Goal: Information Seeking & Learning: Compare options

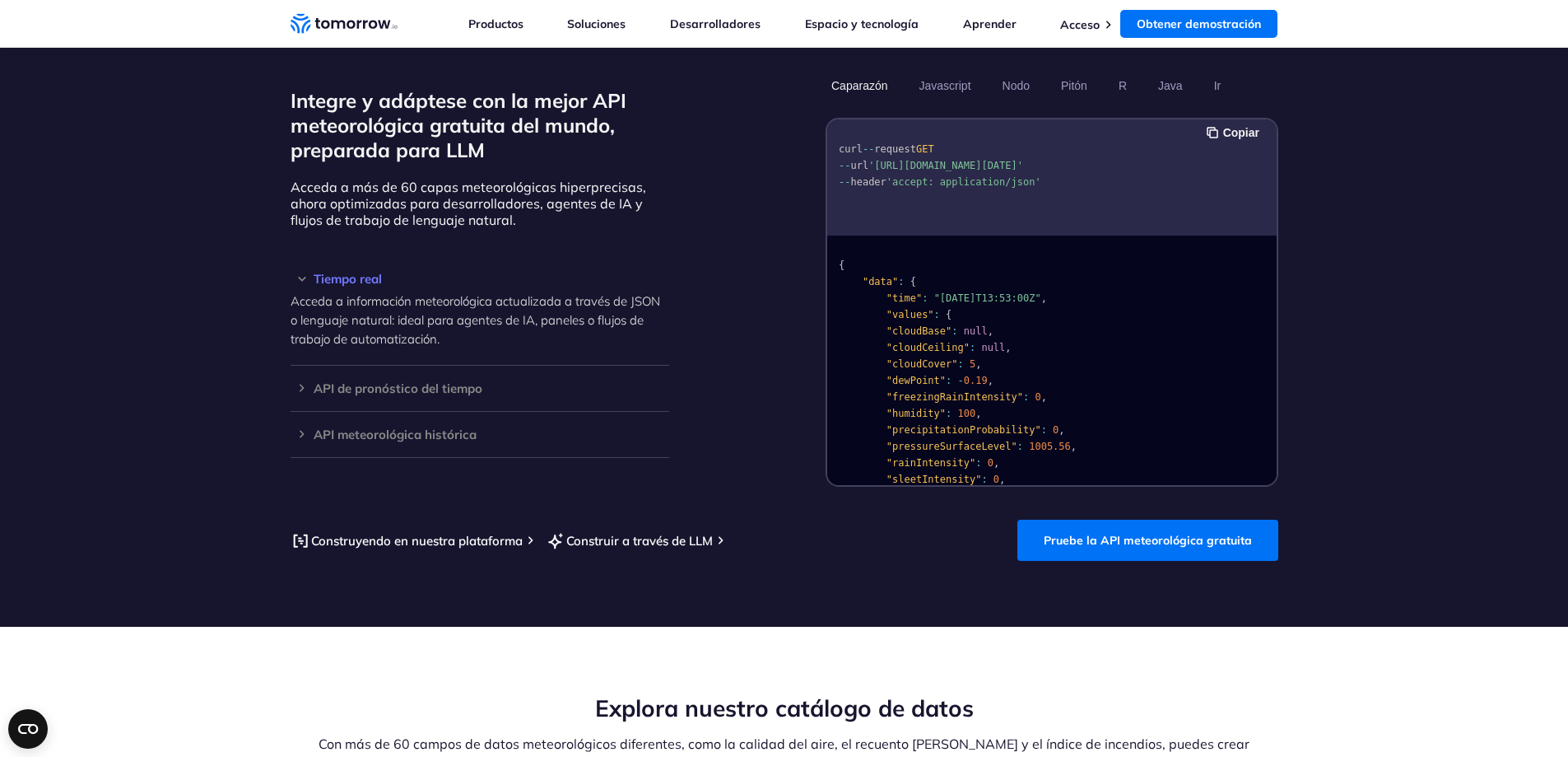
scroll to position [1565, 0]
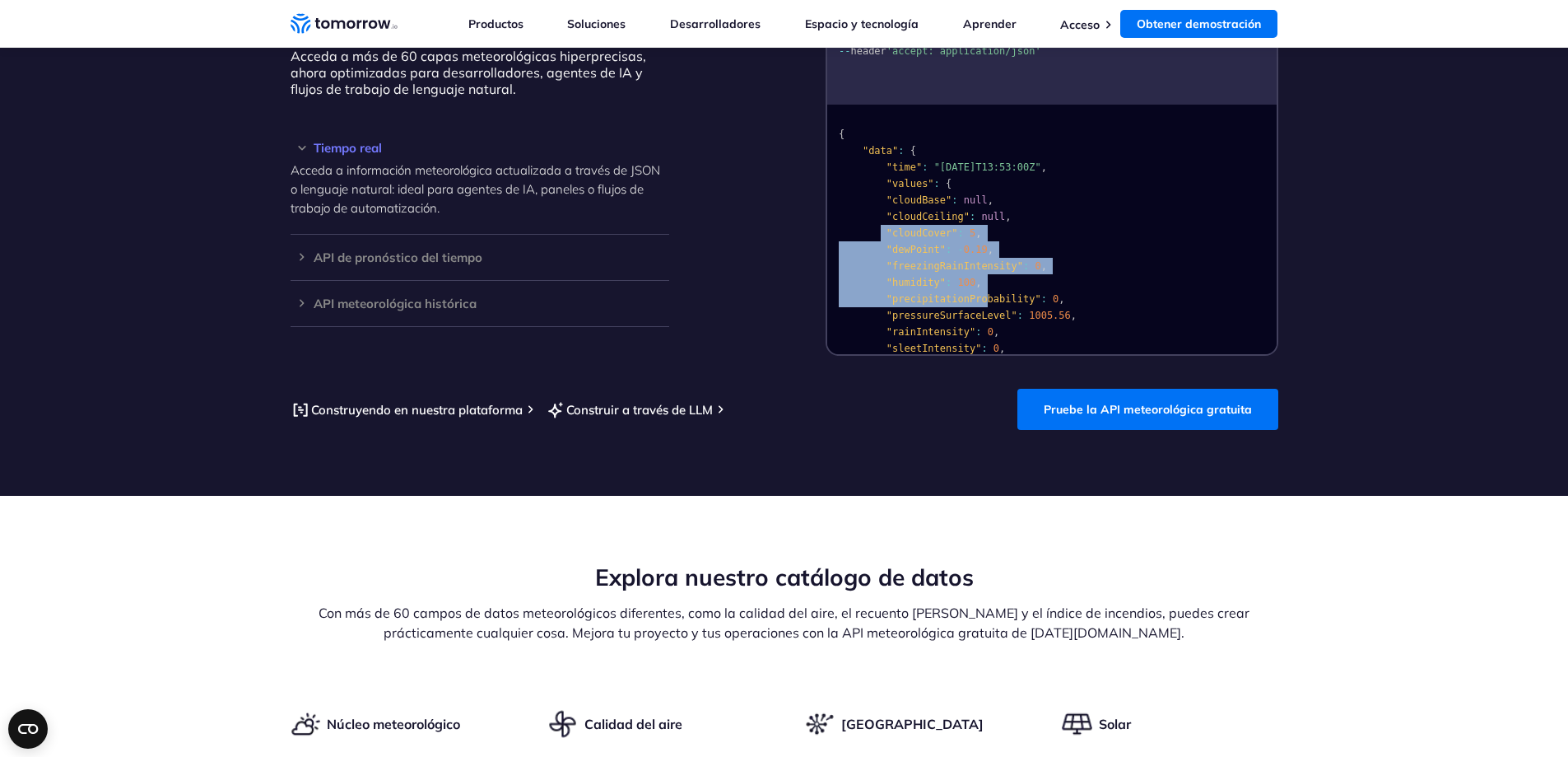
drag, startPoint x: 976, startPoint y: 298, endPoint x: 874, endPoint y: 227, distance: 124.3
click at [874, 227] on code "{ "data" : { "time" : "[DATE]T13:53:00Z" , "values" : { "cloudBase" : null , "c…" at bounding box center [1008, 406] width 339 height 556
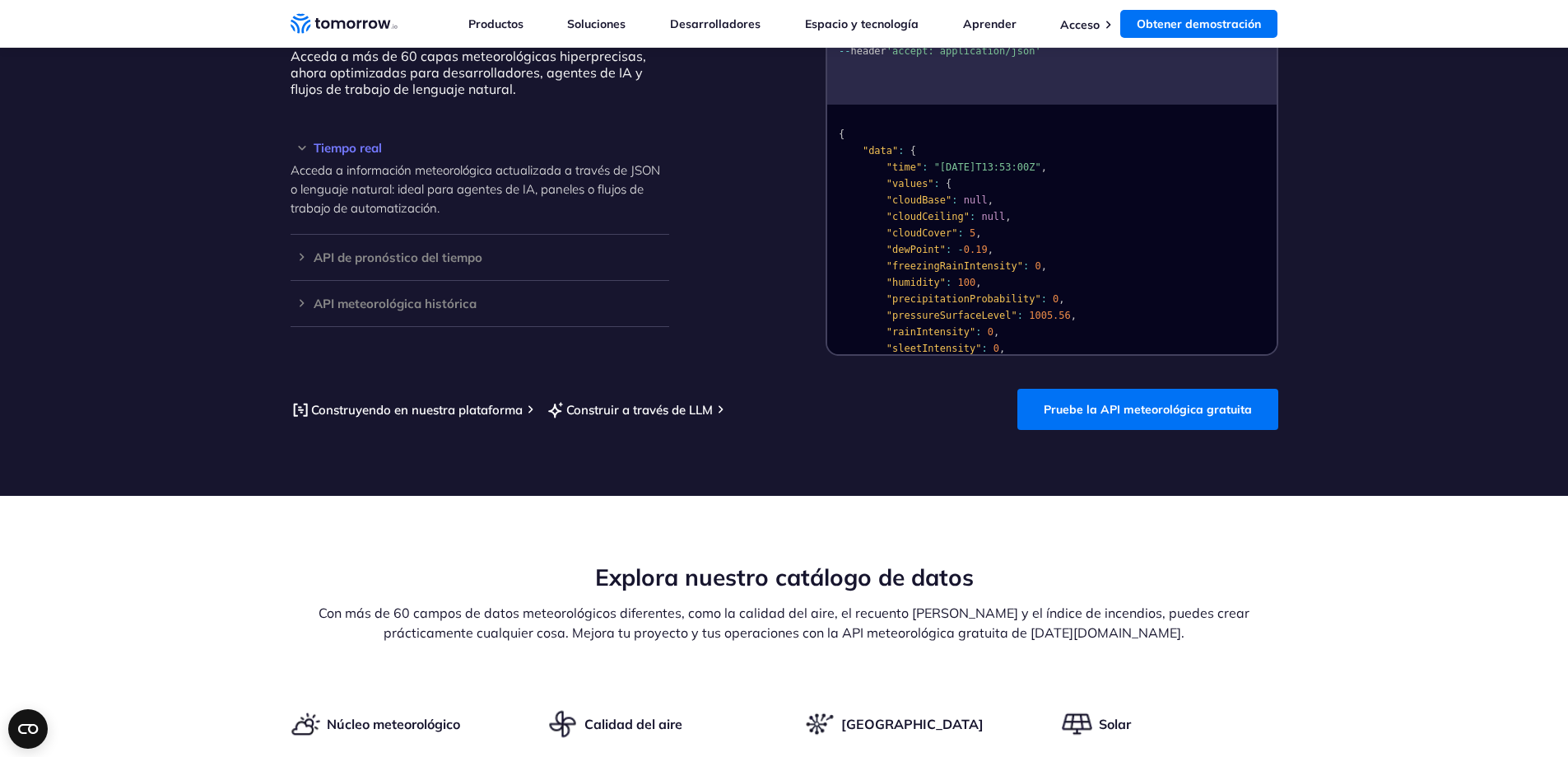
click at [866, 381] on section "Integre y adáptese con la mejor API meteorológica gratuita del mundo, preparada…" at bounding box center [784, 185] width 1568 height 620
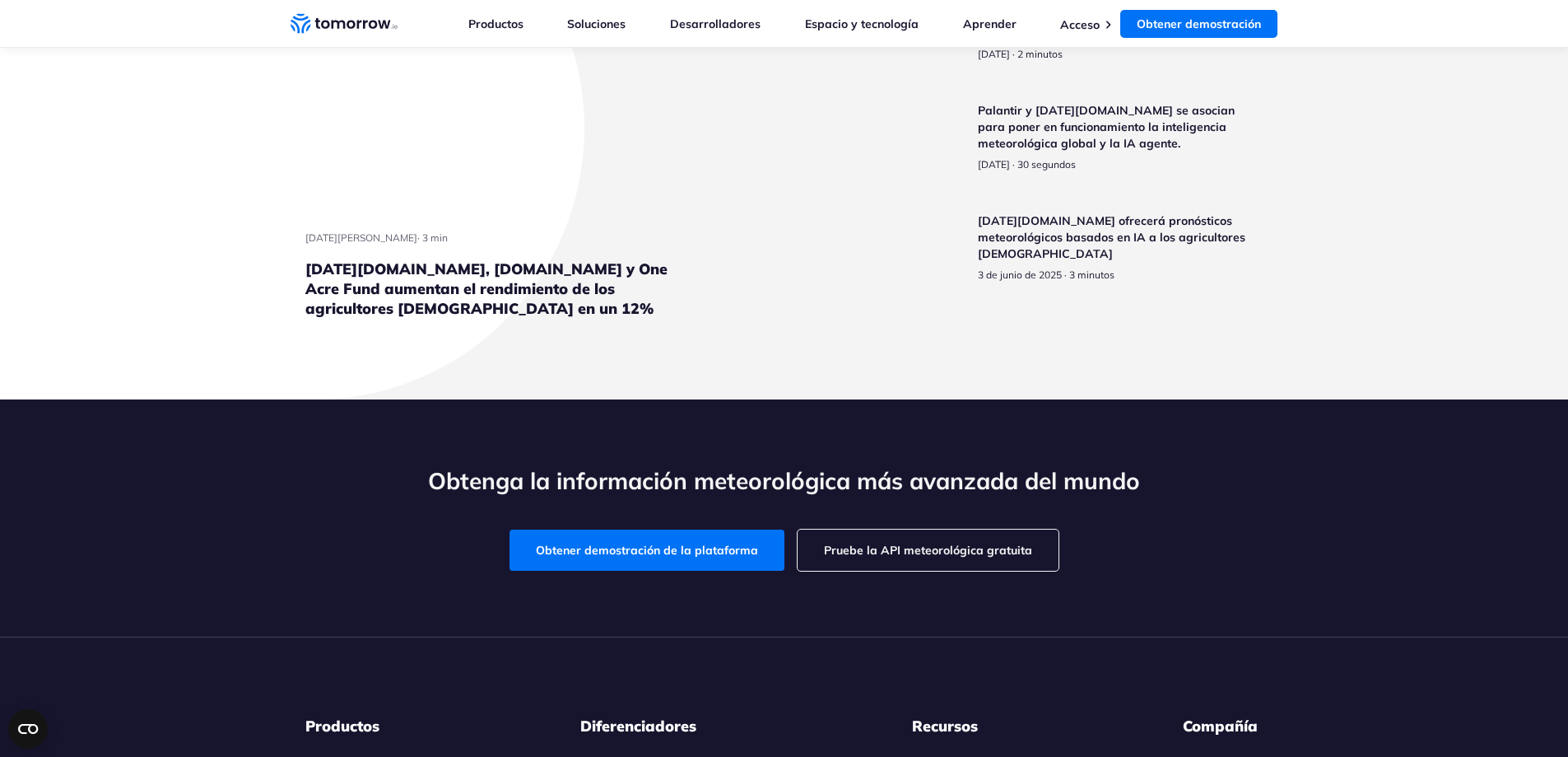
scroll to position [4034, 0]
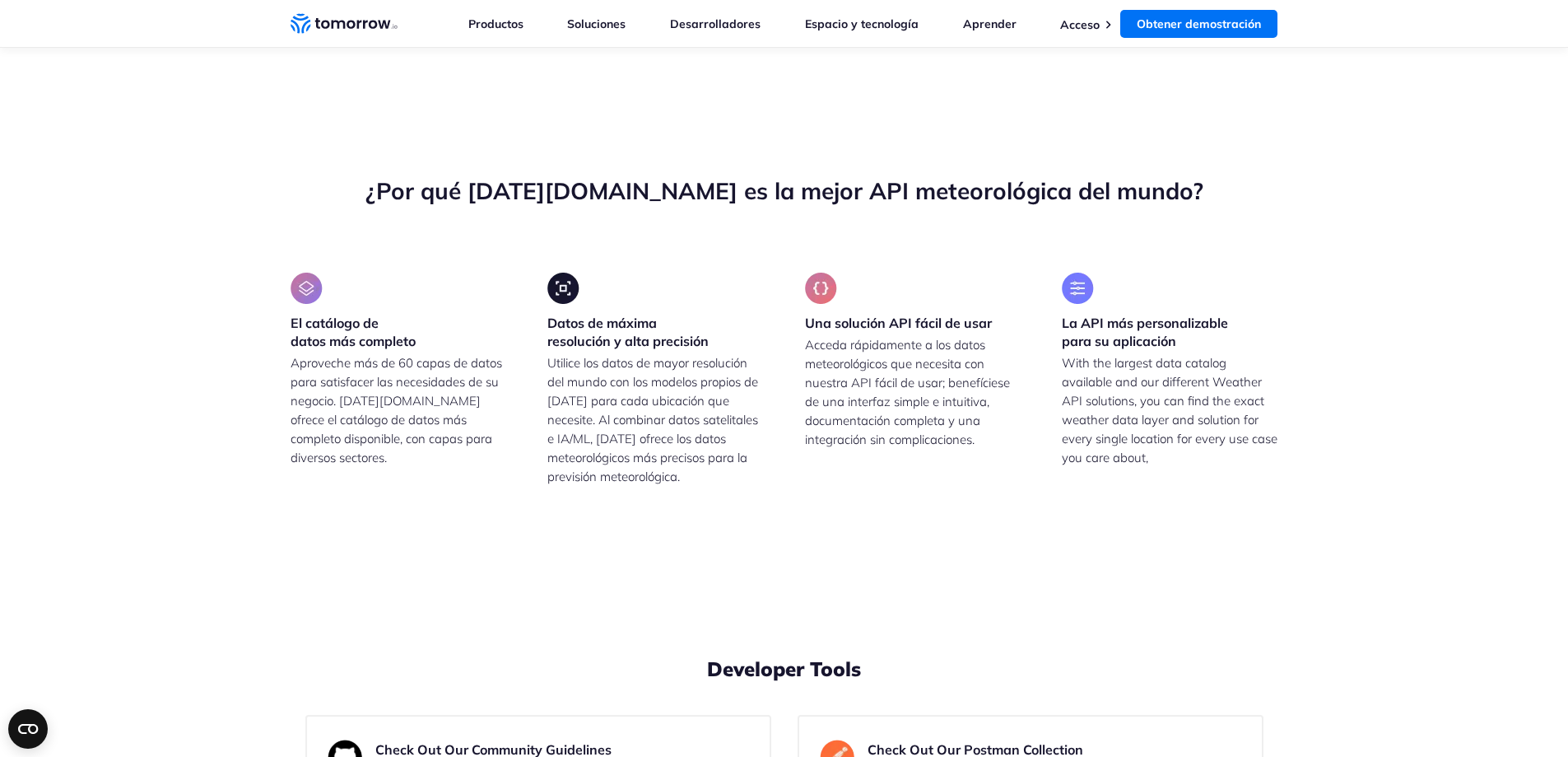
drag, startPoint x: 462, startPoint y: 293, endPoint x: 408, endPoint y: 290, distance: 54.1
drag, startPoint x: 413, startPoint y: 388, endPoint x: 555, endPoint y: 406, distance: 143.1
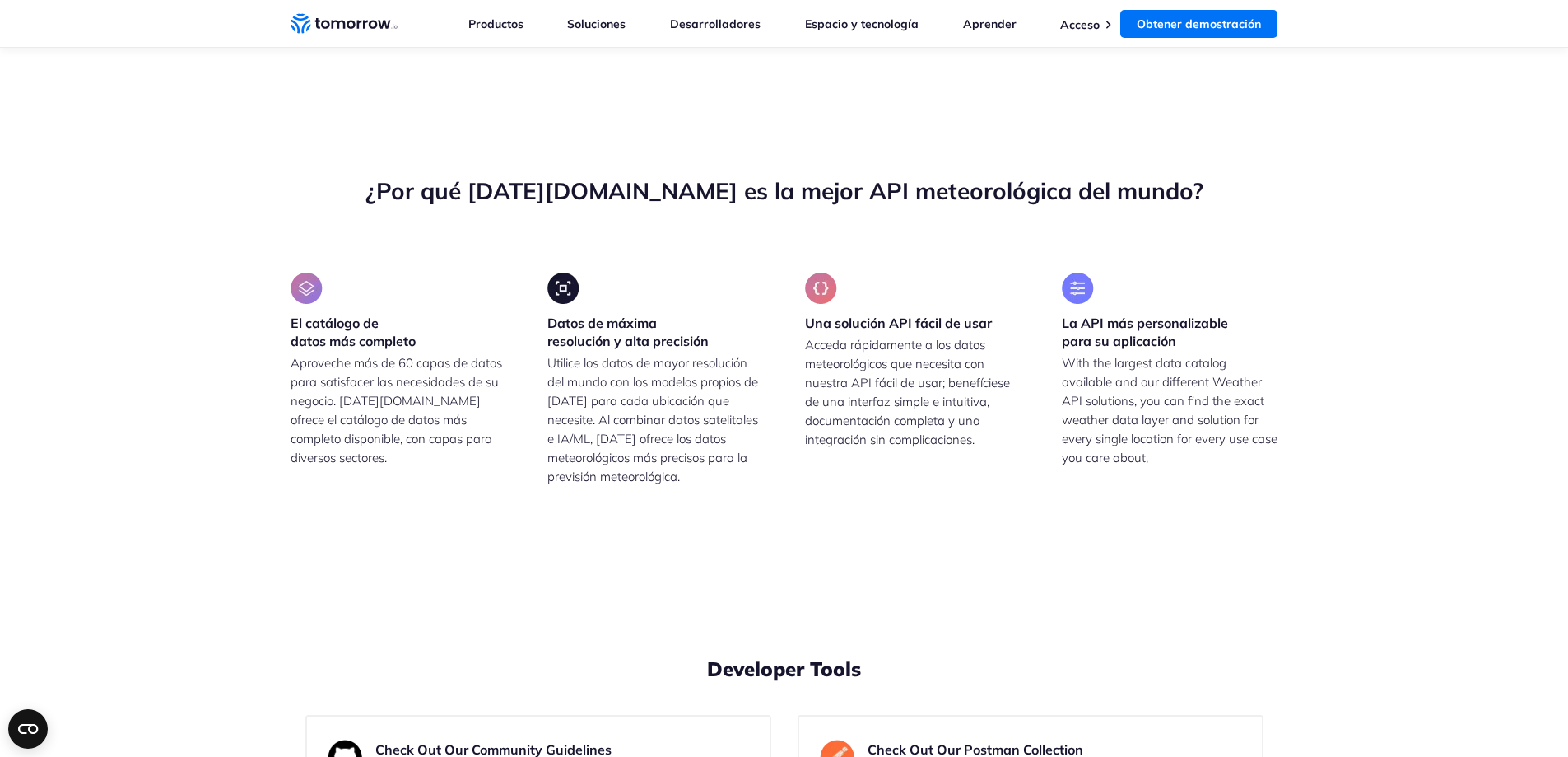
drag, startPoint x: 403, startPoint y: 415, endPoint x: 439, endPoint y: 414, distance: 36.0
drag, startPoint x: 453, startPoint y: 423, endPoint x: 474, endPoint y: 422, distance: 21.0
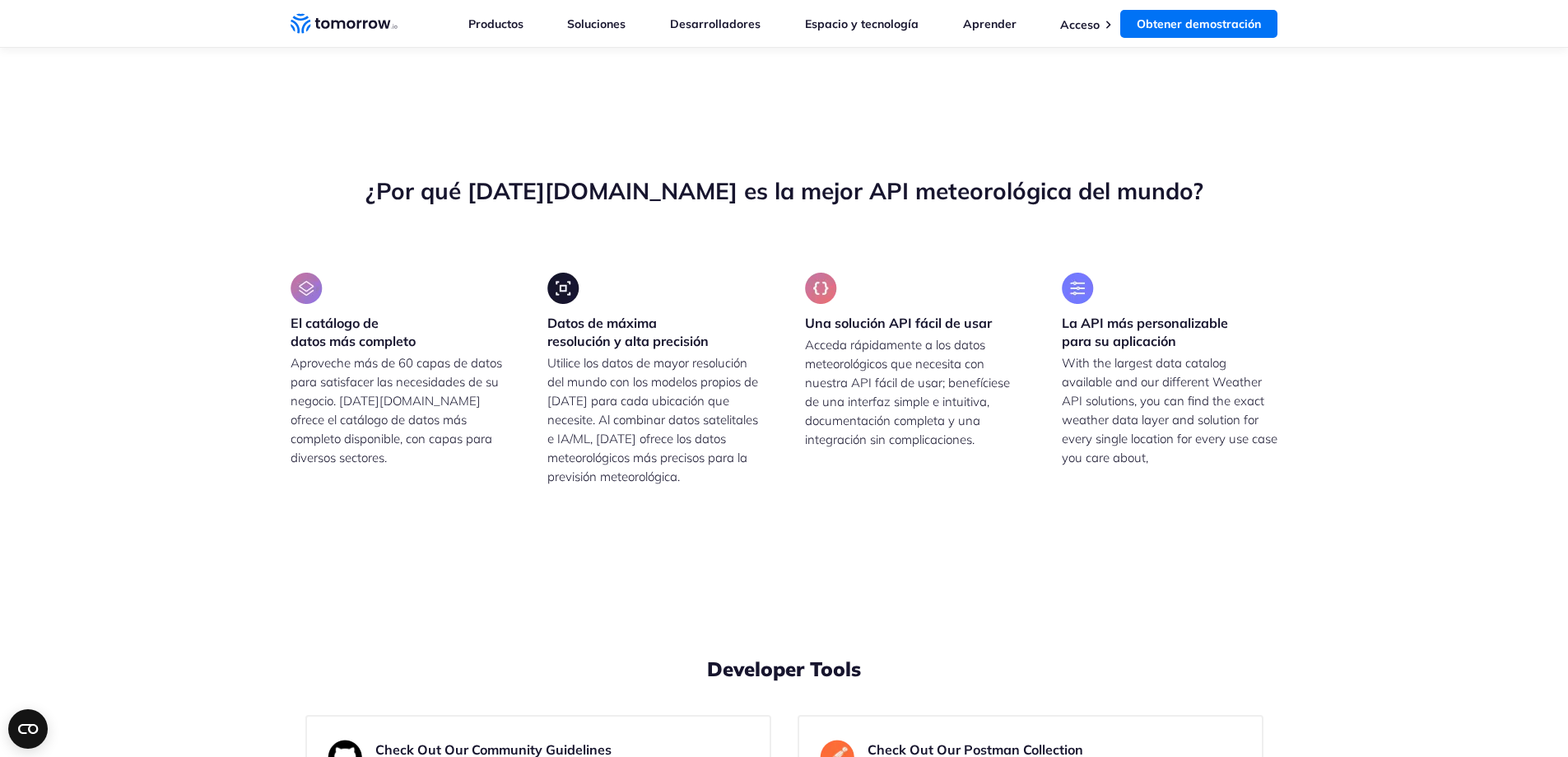
drag, startPoint x: 490, startPoint y: 416, endPoint x: 531, endPoint y: 414, distance: 41.0
drag, startPoint x: 540, startPoint y: 414, endPoint x: 577, endPoint y: 415, distance: 37.0
drag, startPoint x: 612, startPoint y: 418, endPoint x: 658, endPoint y: 422, distance: 46.2
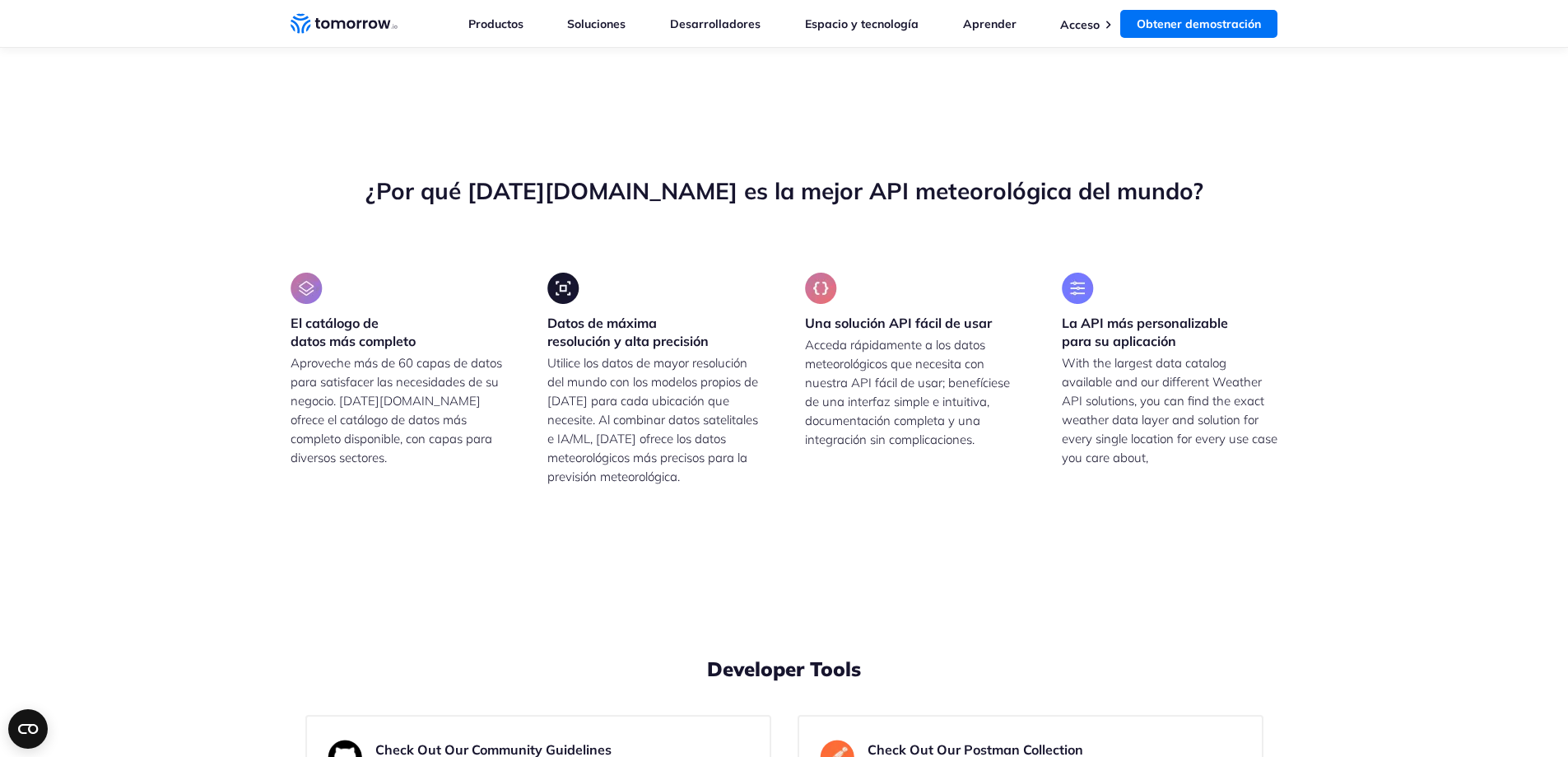
drag, startPoint x: 666, startPoint y: 422, endPoint x: 679, endPoint y: 422, distance: 13.0
drag, startPoint x: 393, startPoint y: 443, endPoint x: 653, endPoint y: 427, distance: 260.5
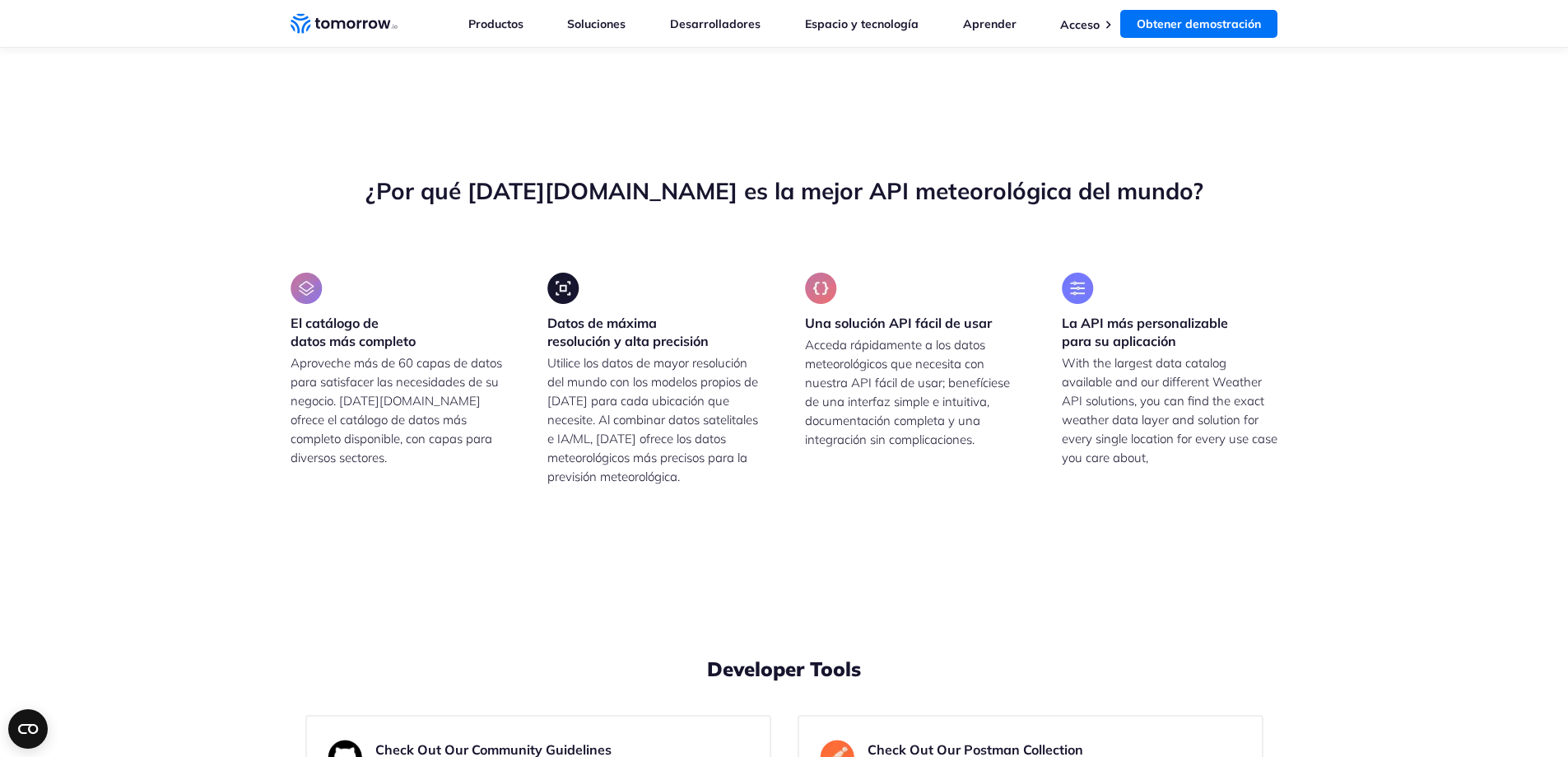
drag, startPoint x: 422, startPoint y: 470, endPoint x: 658, endPoint y: 471, distance: 236.0
drag, startPoint x: 458, startPoint y: 491, endPoint x: 592, endPoint y: 498, distance: 134.2
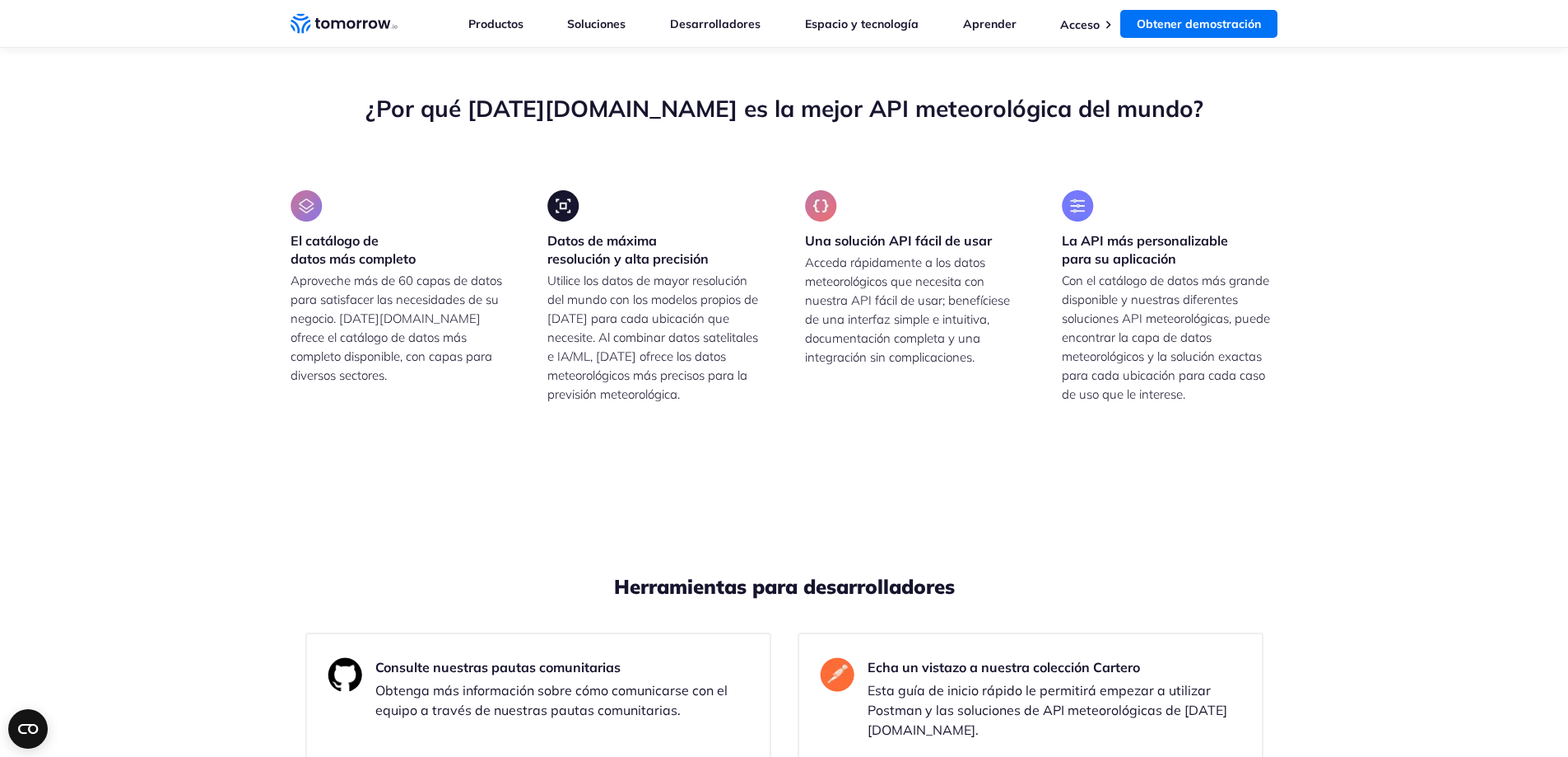
scroll to position [3953, 0]
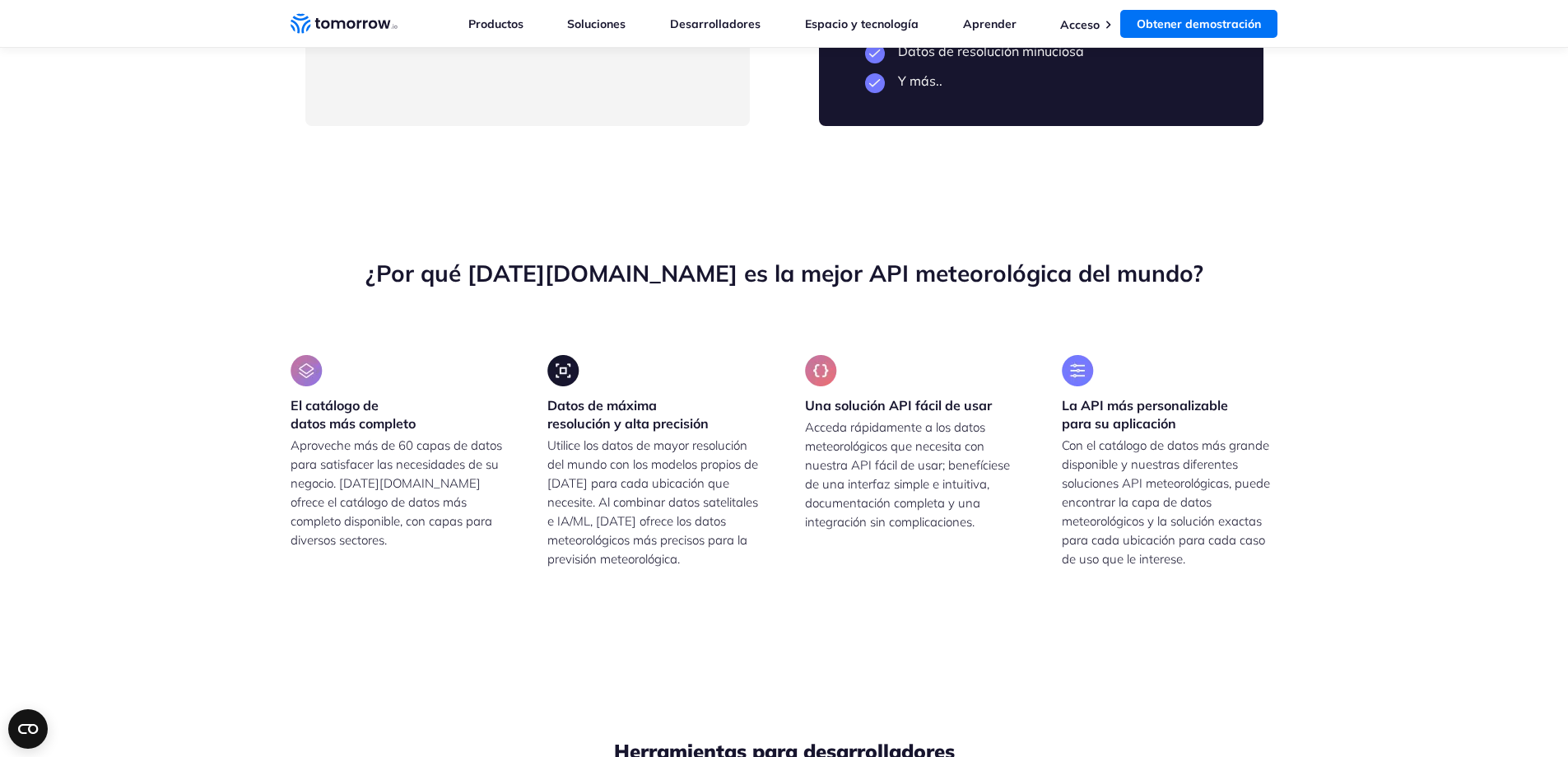
drag, startPoint x: 947, startPoint y: 372, endPoint x: 1047, endPoint y: 362, distance: 100.5
drag, startPoint x: 1029, startPoint y: 428, endPoint x: 903, endPoint y: 440, distance: 126.6
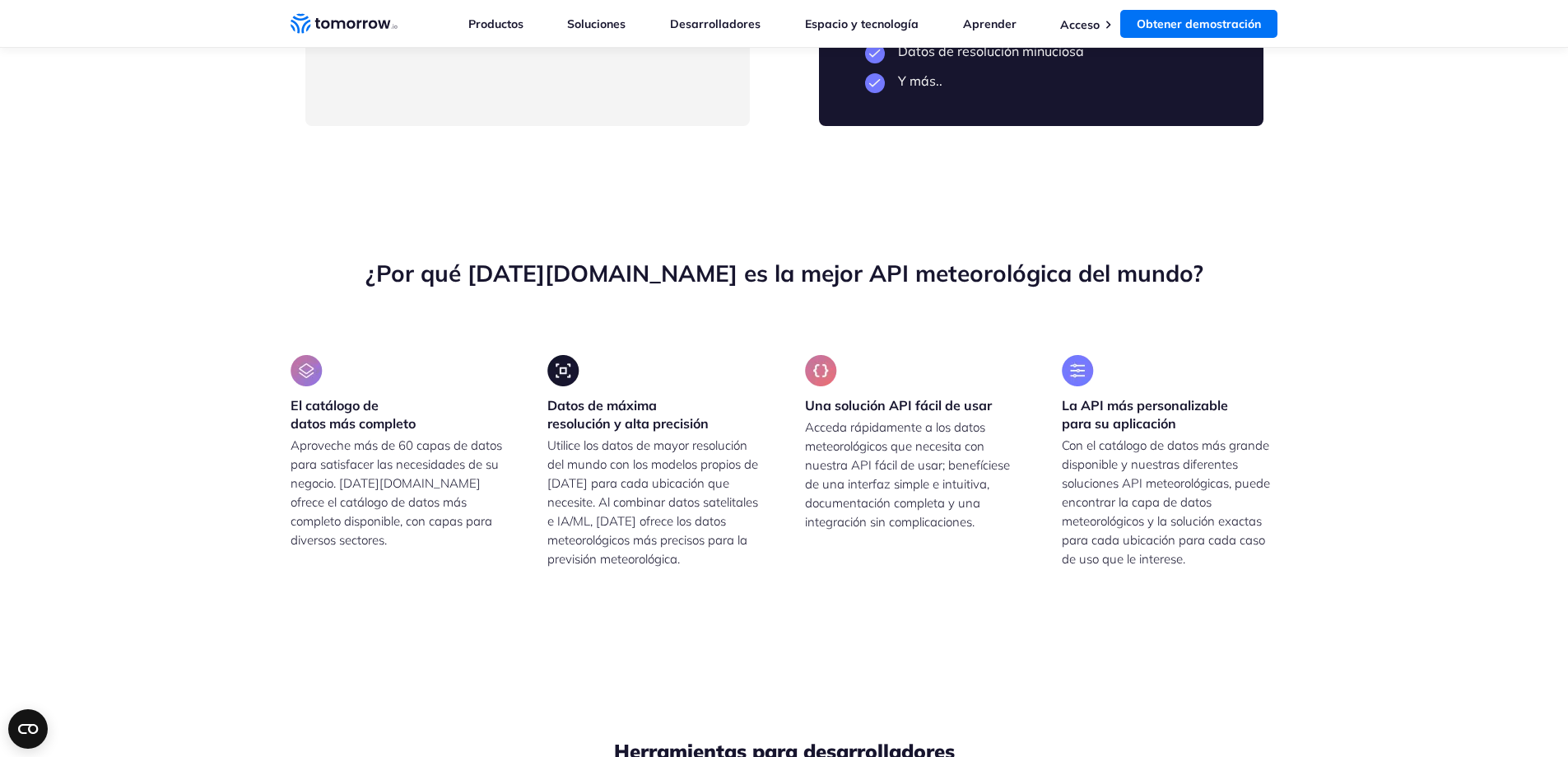
drag, startPoint x: 1091, startPoint y: 516, endPoint x: 894, endPoint y: 513, distance: 197.0
drag, startPoint x: 940, startPoint y: 533, endPoint x: 1178, endPoint y: 540, distance: 238.1
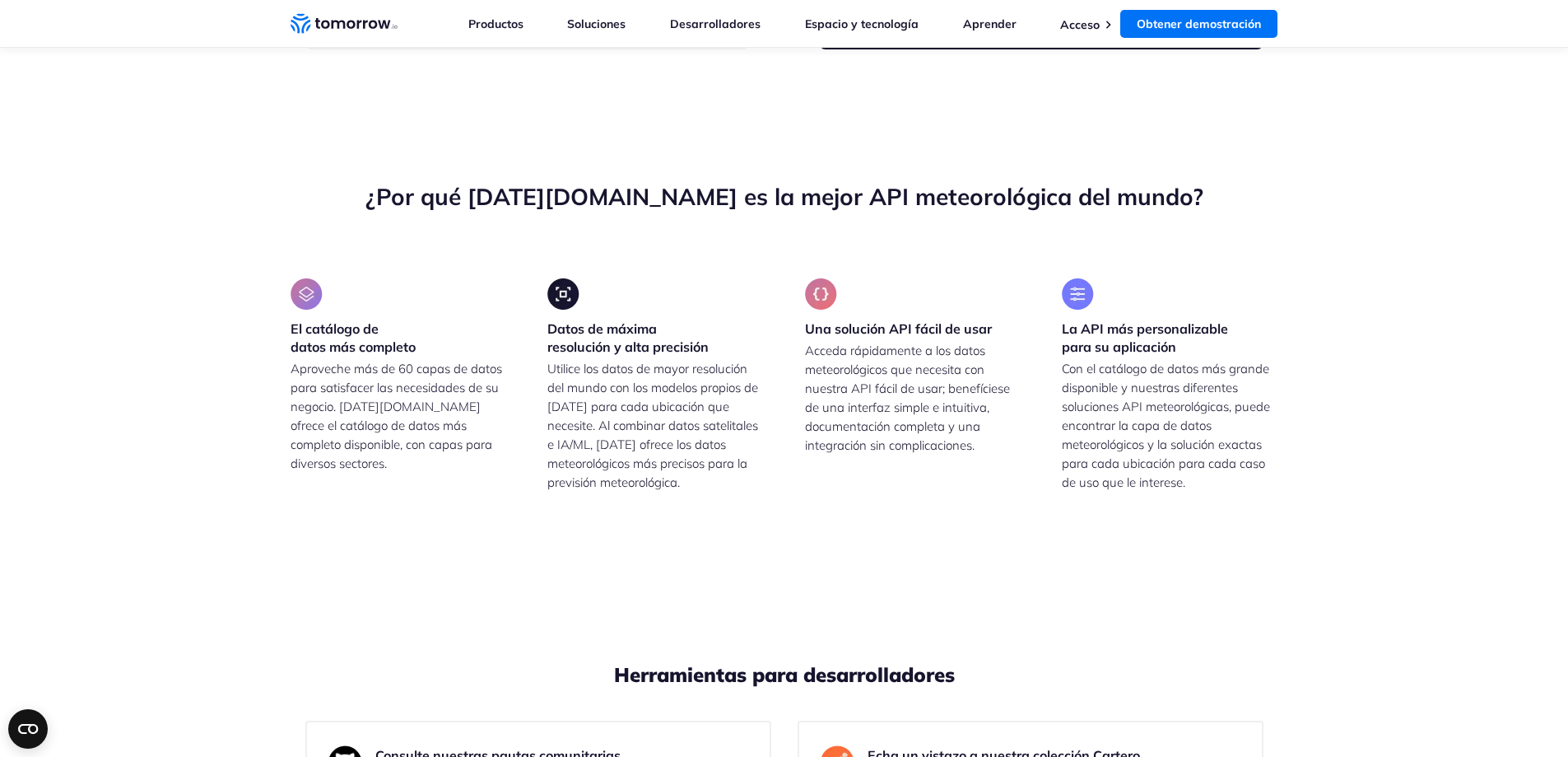
scroll to position [4117, 0]
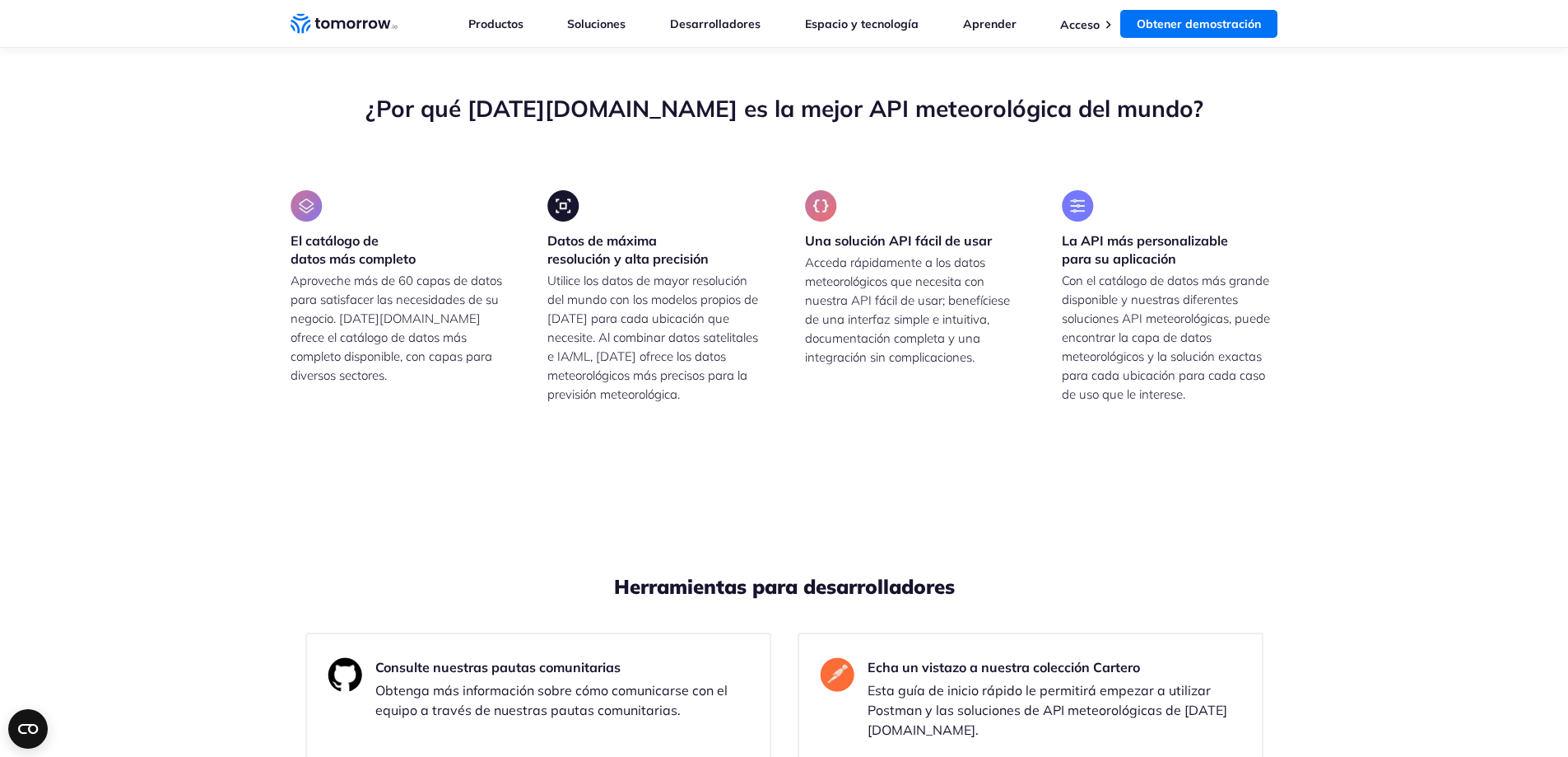
drag, startPoint x: 1009, startPoint y: 425, endPoint x: 892, endPoint y: 406, distance: 118.5
drag, startPoint x: 902, startPoint y: 450, endPoint x: 1144, endPoint y: 451, distance: 242.0
drag, startPoint x: 908, startPoint y: 489, endPoint x: 1149, endPoint y: 479, distance: 241.2
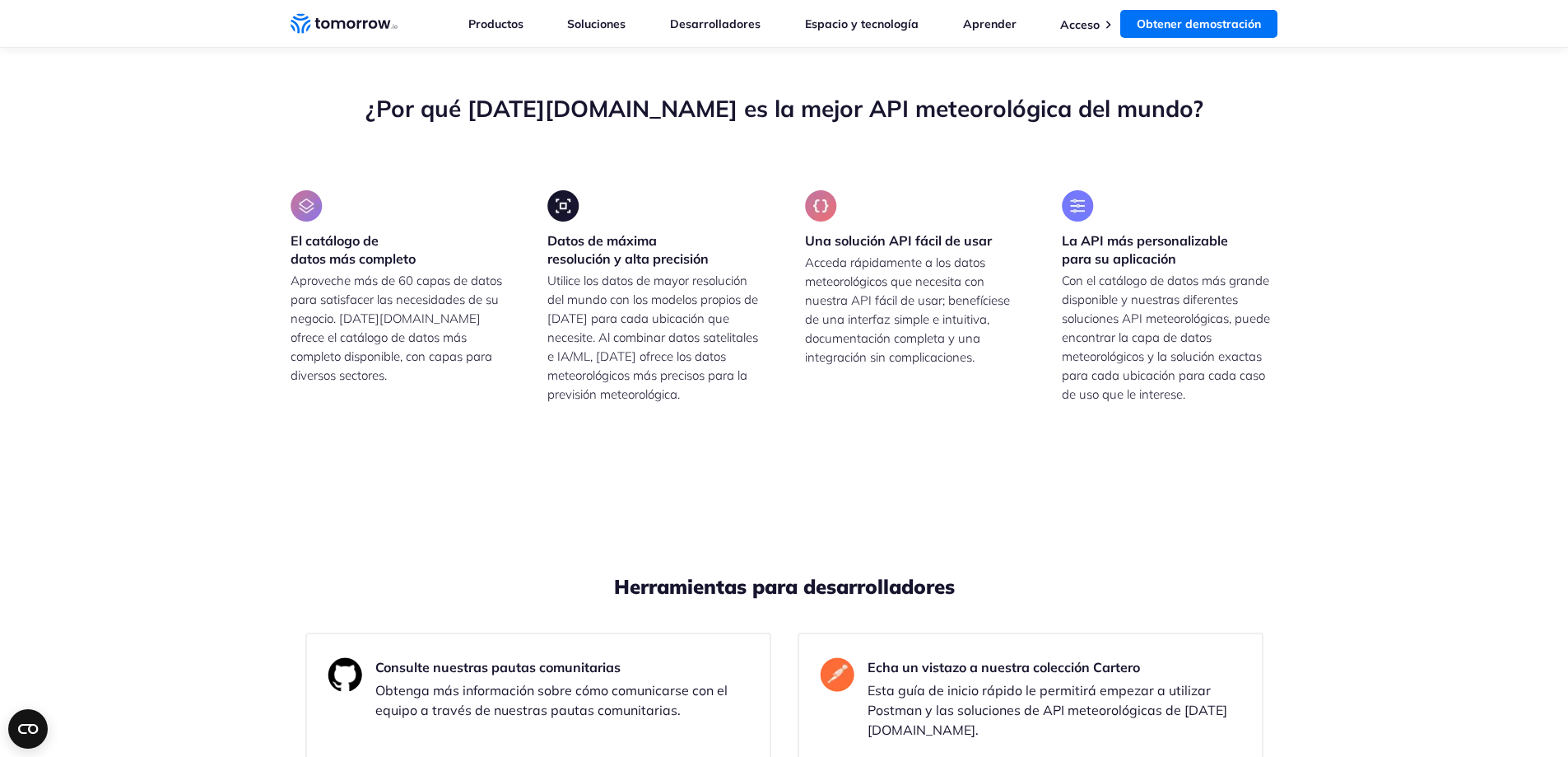
drag, startPoint x: 916, startPoint y: 509, endPoint x: 1099, endPoint y: 507, distance: 183.0
drag, startPoint x: 1099, startPoint y: 531, endPoint x: 1074, endPoint y: 539, distance: 26.2
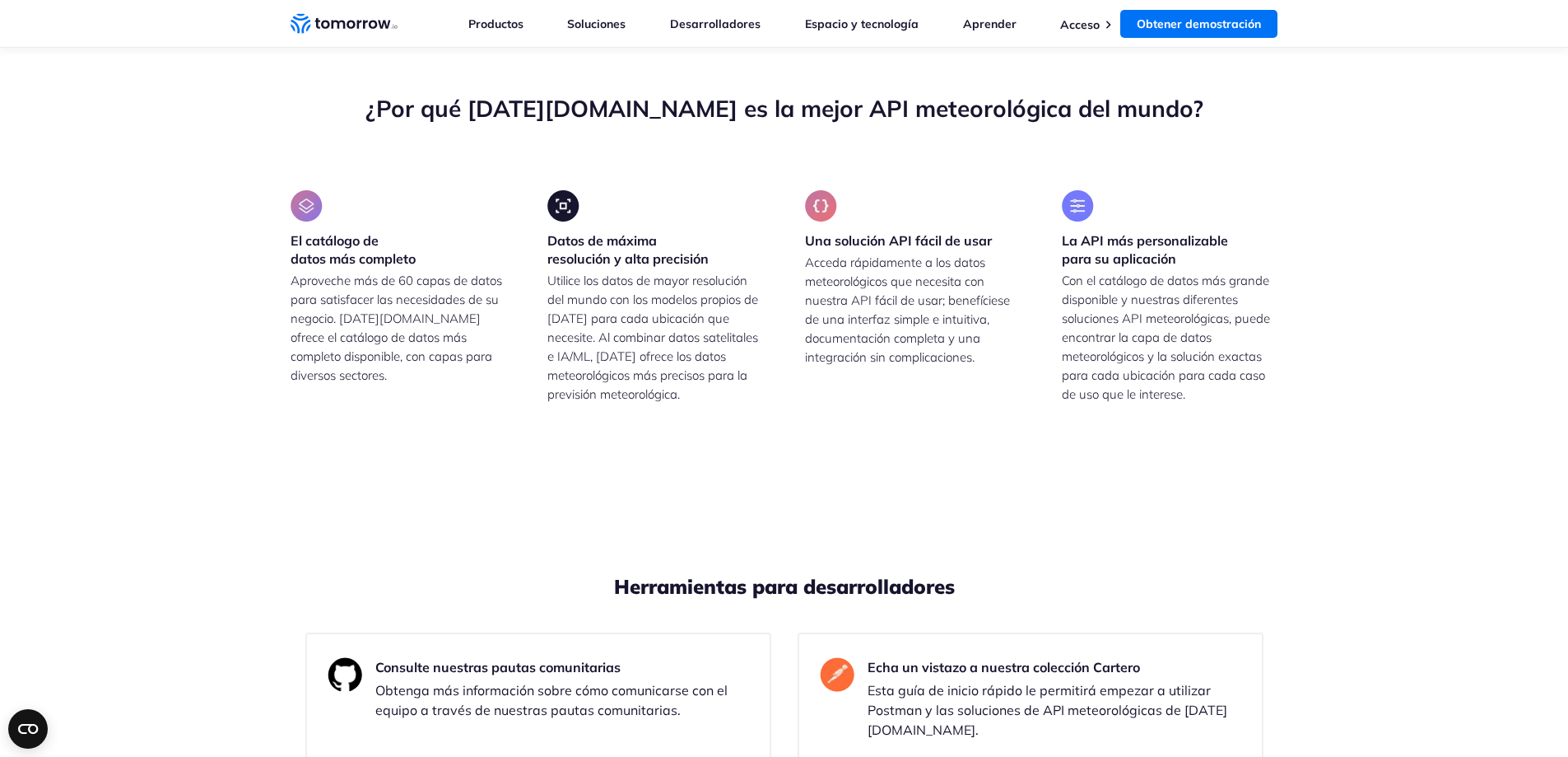
drag, startPoint x: 904, startPoint y: 540, endPoint x: 1107, endPoint y: 534, distance: 203.1
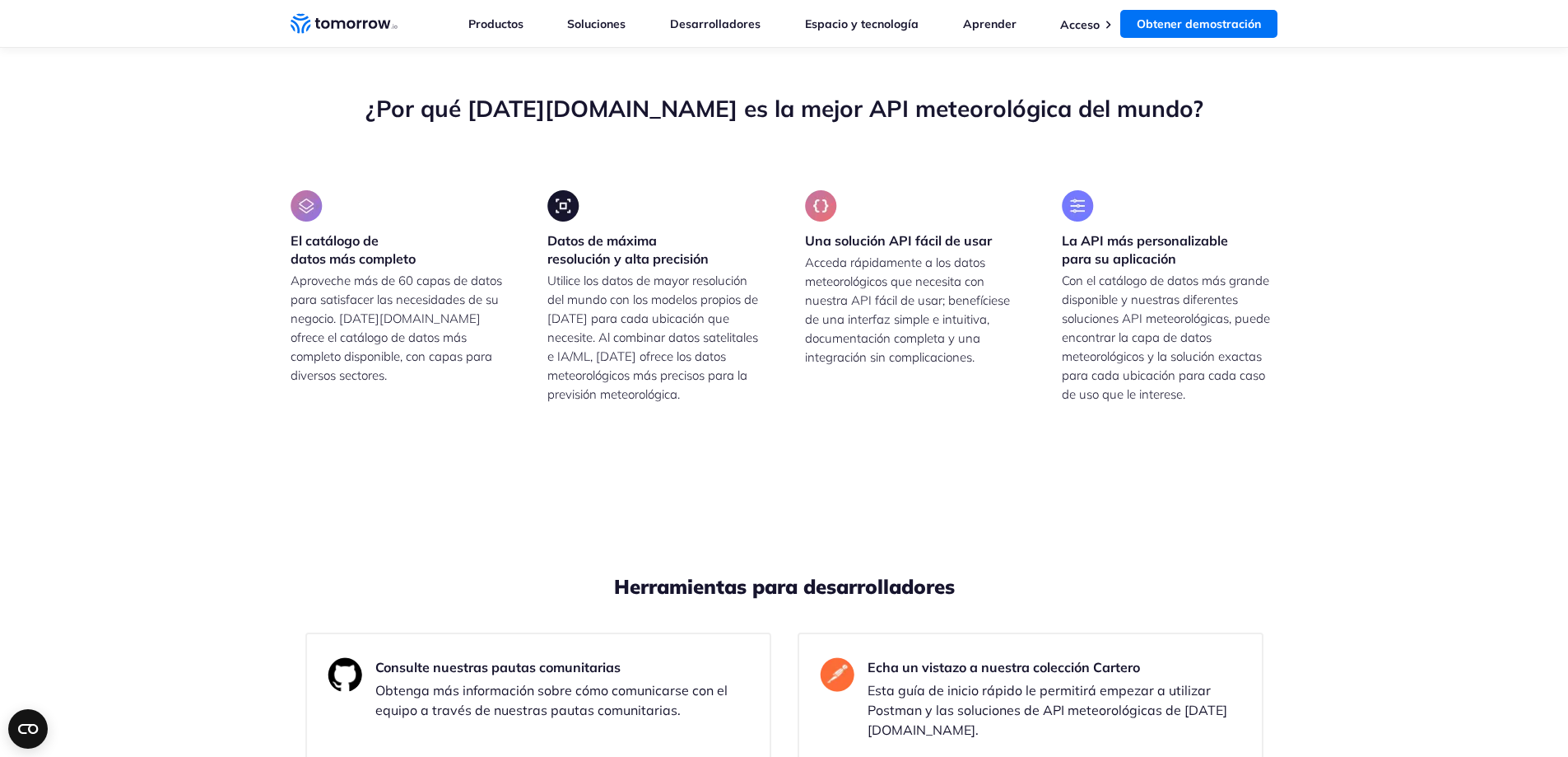
drag, startPoint x: 921, startPoint y: 576, endPoint x: 963, endPoint y: 573, distance: 42.1
drag, startPoint x: 939, startPoint y: 603, endPoint x: 983, endPoint y: 602, distance: 44.0
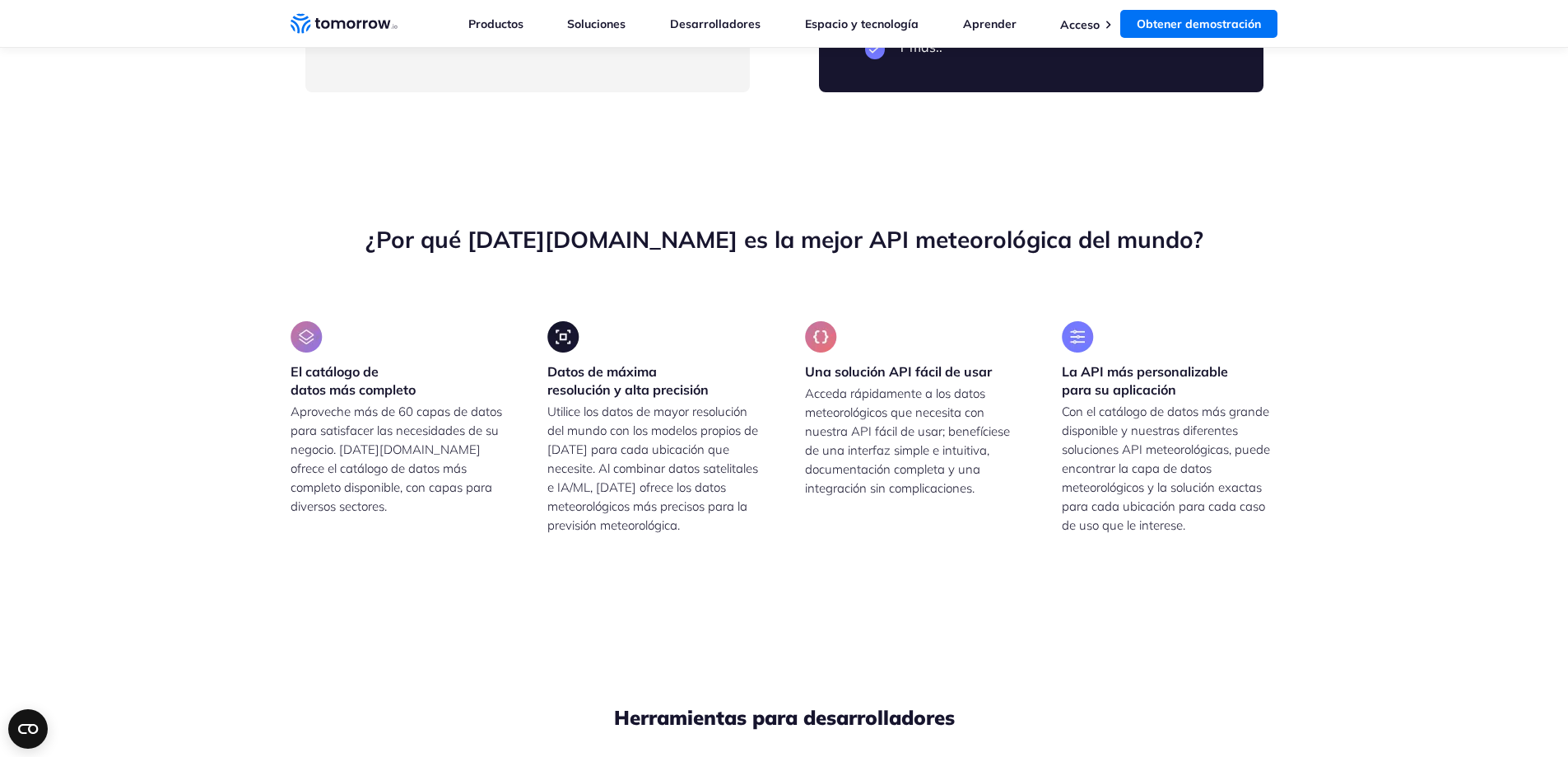
scroll to position [3788, 0]
